Goal: Task Accomplishment & Management: Use online tool/utility

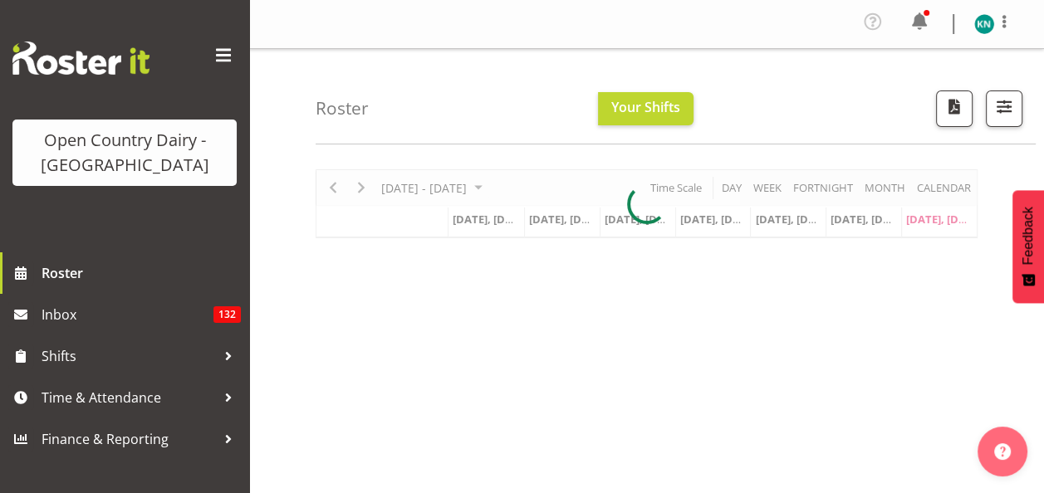
scroll to position [83, 0]
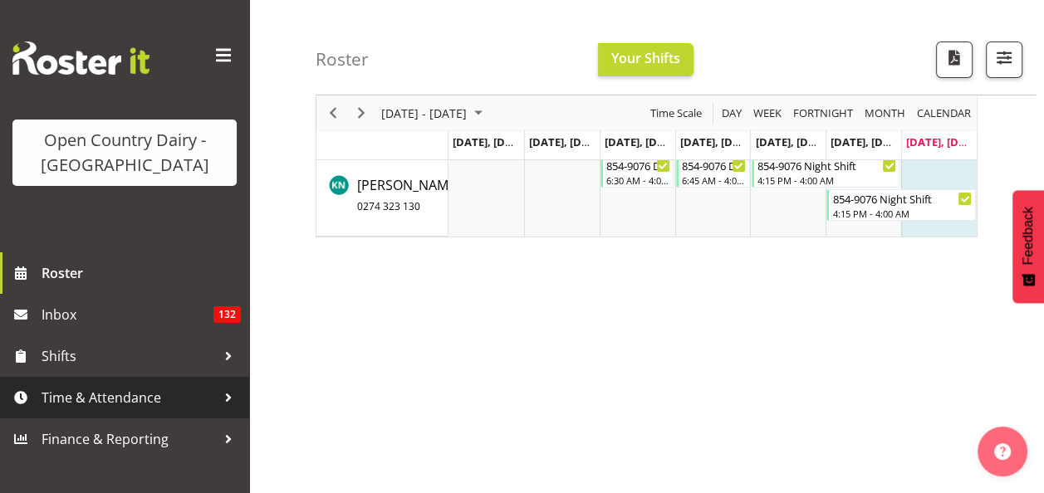
click at [136, 402] on span "Time & Attendance" at bounding box center [129, 397] width 174 height 25
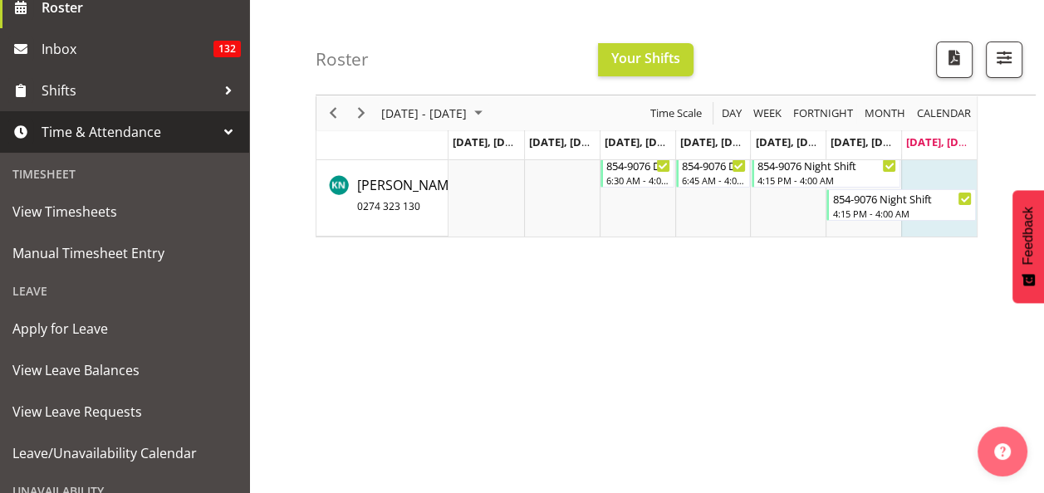
scroll to position [332, 0]
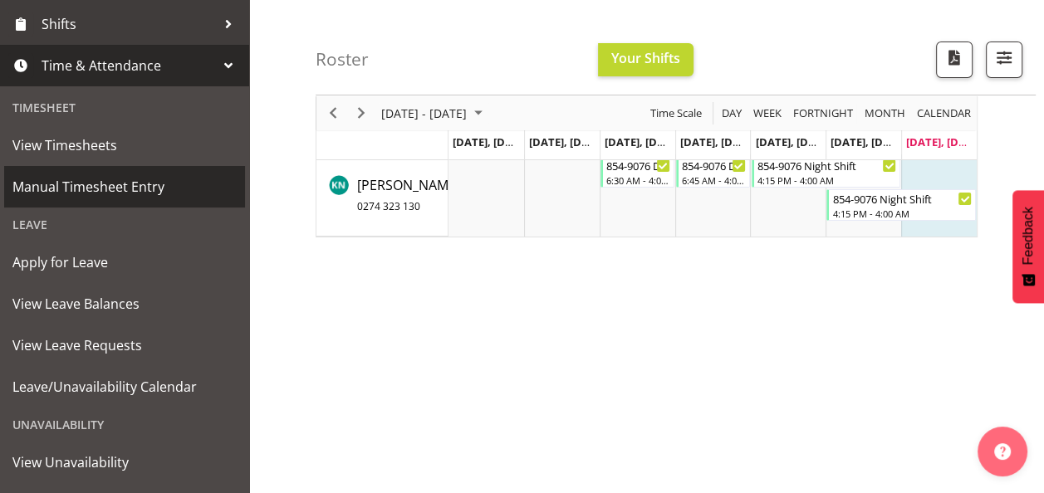
click at [126, 190] on span "Manual Timesheet Entry" at bounding box center [124, 186] width 224 height 25
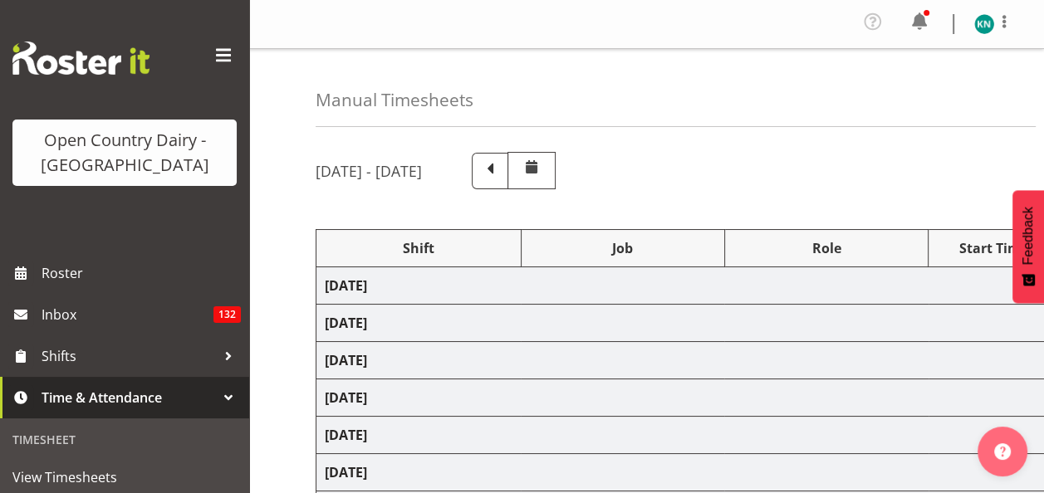
select select "80486"
select select "80480"
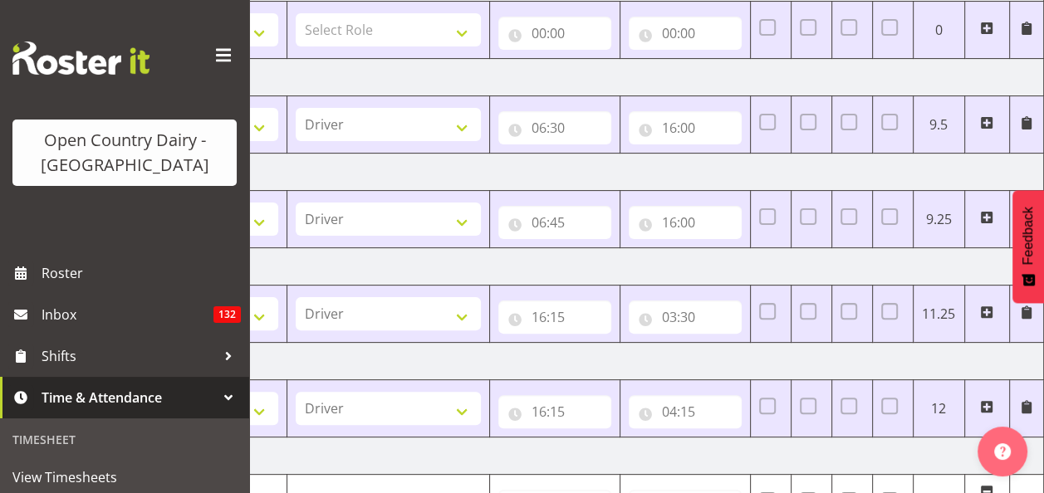
scroll to position [373, 0]
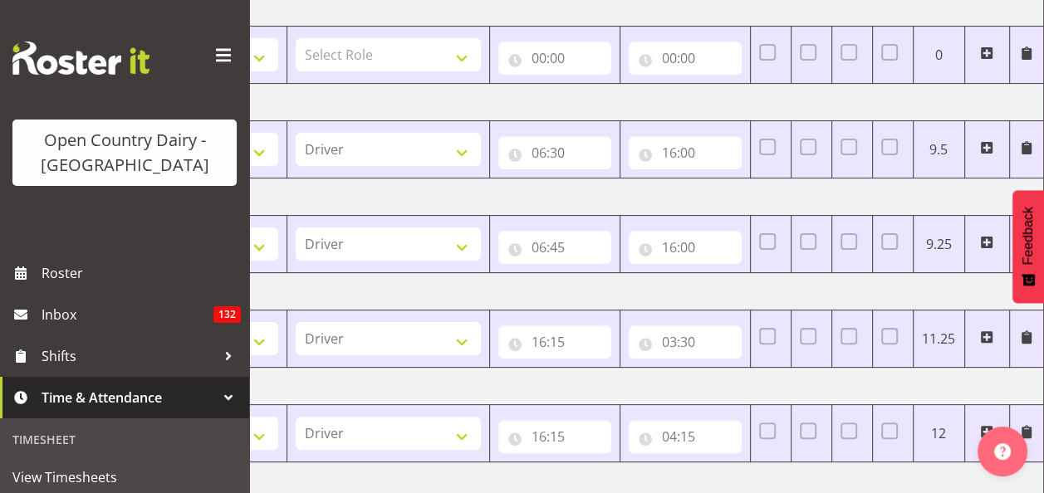
click at [688, 247] on div "16:00 00 01 02 03 04 05 06 07 08 09 10 11 12 13 14 15 16 17 18 19 20 21 22 23 :…" at bounding box center [684, 247] width 113 height 33
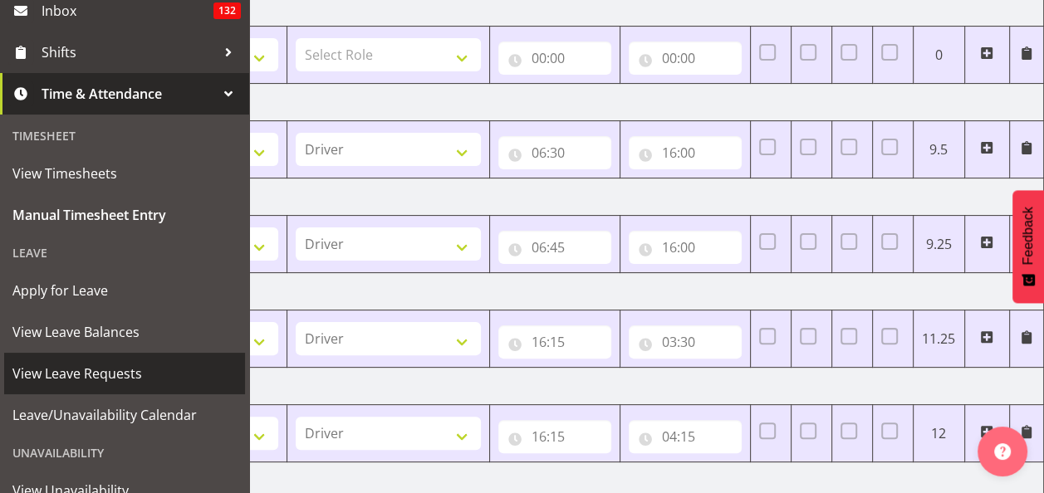
scroll to position [332, 0]
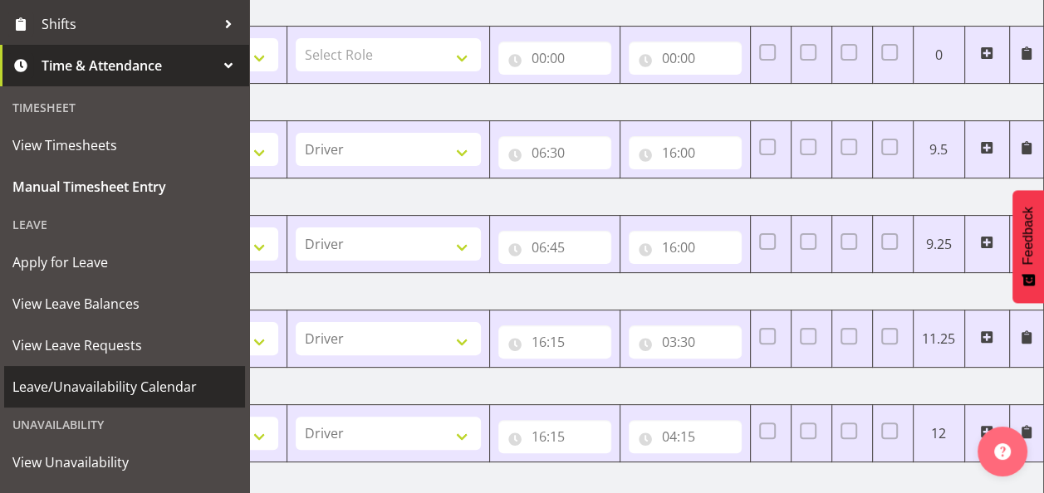
click at [147, 389] on span "Leave/Unavailability Calendar" at bounding box center [124, 386] width 224 height 25
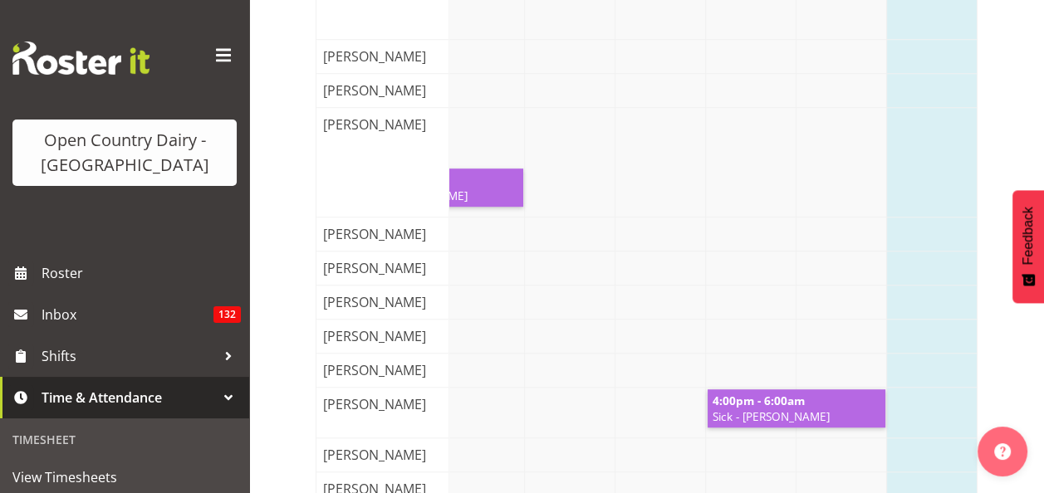
scroll to position [1228, 0]
